Goal: Task Accomplishment & Management: Manage account settings

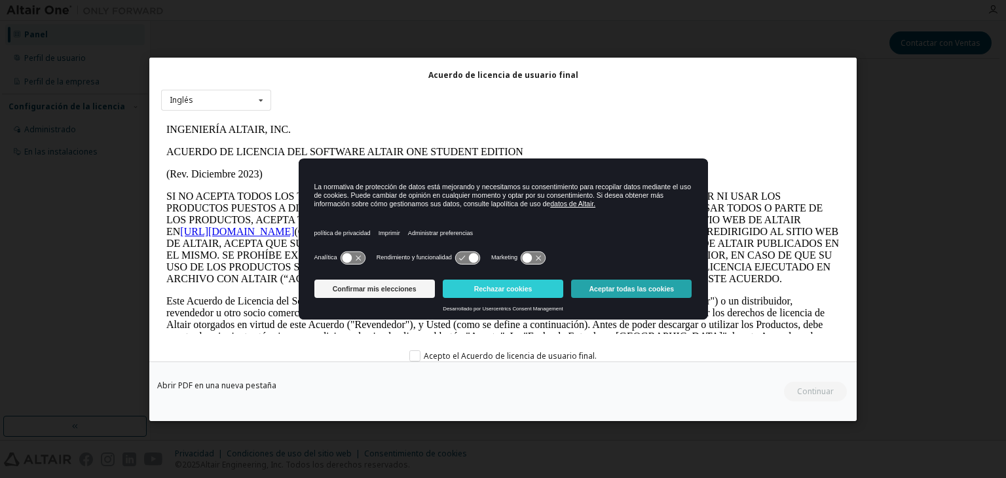
click at [602, 292] on font "Aceptar todas las cookies" at bounding box center [631, 289] width 85 height 8
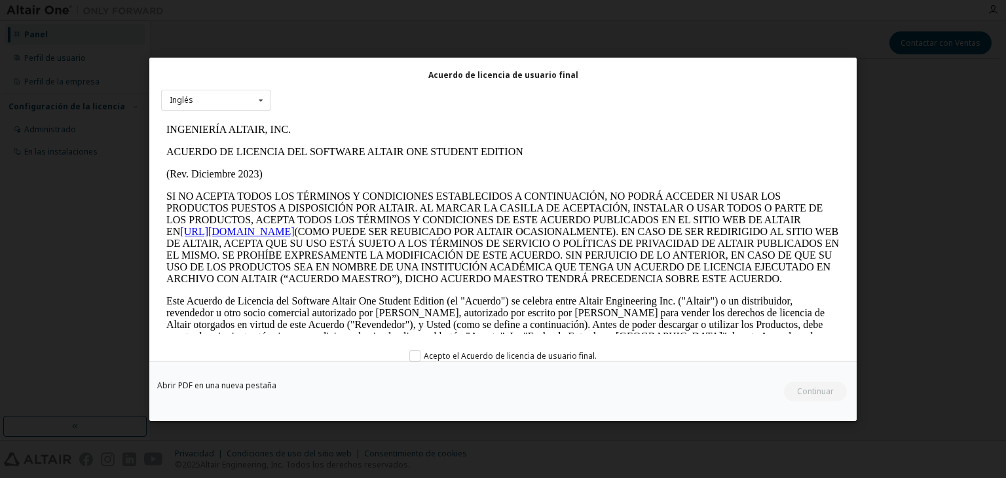
click at [931, 409] on div "Acuerdo de licencia de usuario final Inglés Inglés Acepto el Acuerdo de licenci…" at bounding box center [503, 239] width 1006 height 478
drag, startPoint x: 477, startPoint y: 449, endPoint x: 415, endPoint y: 352, distance: 114.8
click at [415, 352] on div "Acuerdo de licencia de usuario final Inglés Inglés Acepto el Acuerdo de licenci…" at bounding box center [503, 239] width 1006 height 478
click at [415, 352] on label "Acepto el Acuerdo de licencia de usuario final." at bounding box center [502, 355] width 187 height 11
click at [797, 384] on button "Continuar" at bounding box center [815, 392] width 64 height 20
